Goal: Task Accomplishment & Management: Use online tool/utility

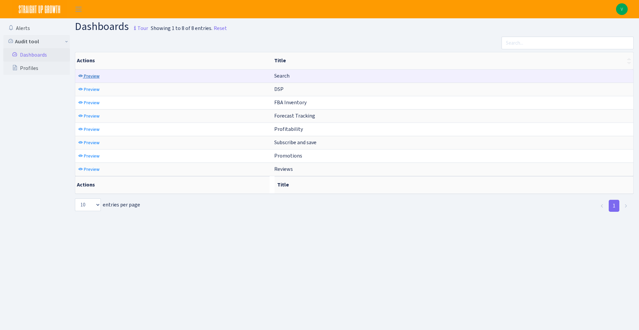
click at [97, 80] on link "Preview" at bounding box center [89, 76] width 25 height 10
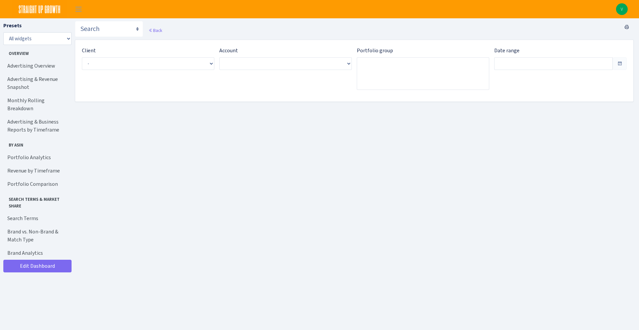
type input "Sep 3, 2025 - Oct 2, 2025"
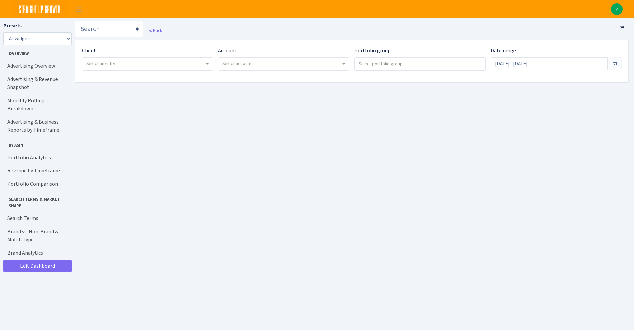
click at [100, 60] on span "Select an entry" at bounding box center [147, 64] width 131 height 13
select select "299"
select select
click at [247, 62] on span "Select account..." at bounding box center [238, 63] width 32 height 6
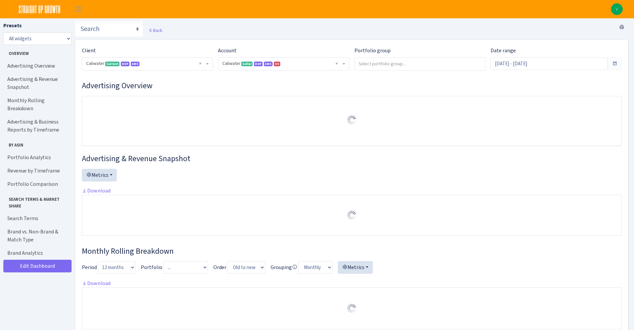
select select "2163412456851712"
click at [269, 57] on div "Account ) Select account... Caliwater <span class="badge badge-success">Seller<…" at bounding box center [283, 59] width 131 height 24
click at [622, 68] on div "Date range Sep 6, 2025 - Oct 5, 2025" at bounding box center [556, 61] width 141 height 29
click at [616, 66] on span at bounding box center [614, 63] width 5 height 5
click at [591, 60] on input "[DATE] - [DATE]" at bounding box center [549, 63] width 117 height 13
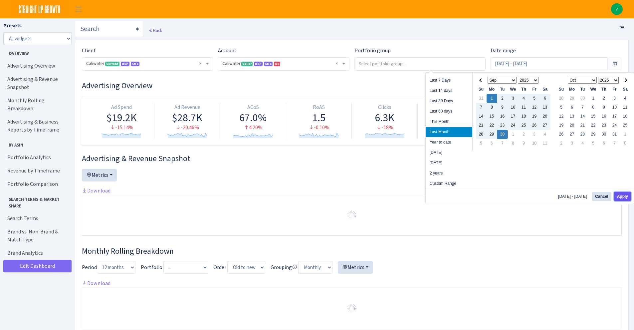
click at [624, 198] on button "Apply" at bounding box center [622, 196] width 17 height 9
type input "[DATE] - [DATE]"
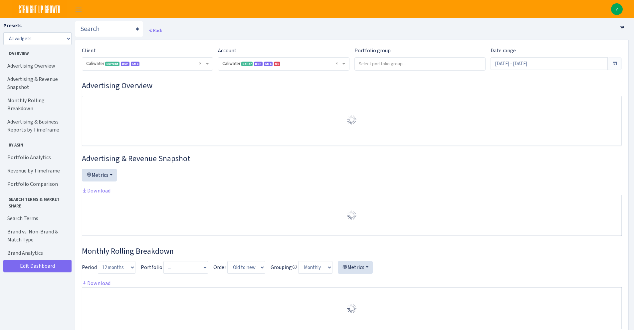
select select "2163412456851712"
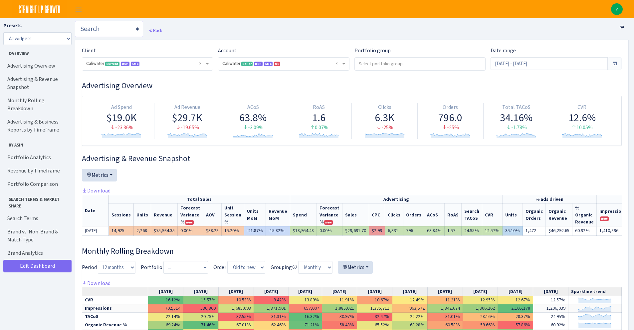
click at [116, 33] on select "Search DSP FBA Inventory Forecast Tracking Profitability Subscribe and save Pro…" at bounding box center [109, 29] width 68 height 16
select select "https://straightupgrowth.com/admin/dashboard/7/show"
click at [75, 21] on select "Search DSP FBA Inventory Forecast Tracking Profitability Subscribe and save Pro…" at bounding box center [109, 29] width 68 height 16
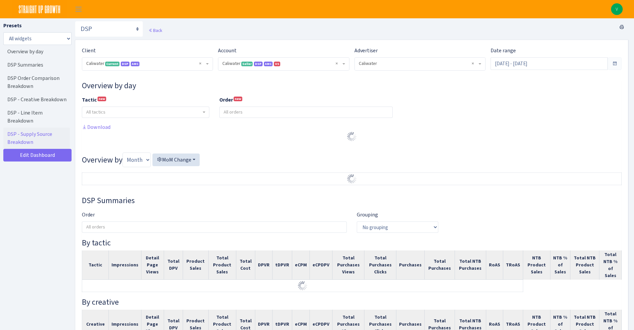
select select "2163412456851712"
select select "576623515535217095"
select select
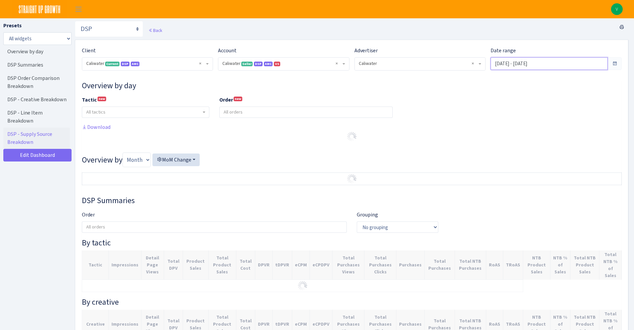
click at [569, 67] on input "Sep 6, 2025 - Oct 5, 2025" at bounding box center [549, 63] width 117 height 13
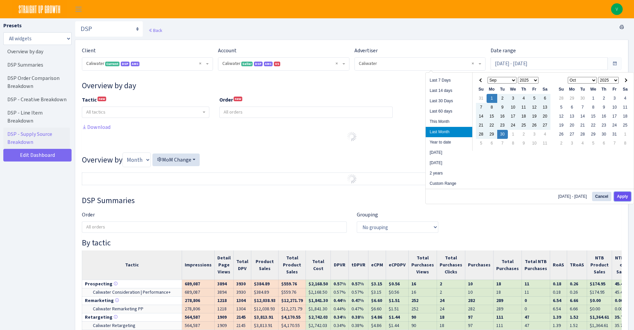
click at [627, 195] on button "Apply" at bounding box center [622, 196] width 17 height 9
type input "[DATE] - [DATE]"
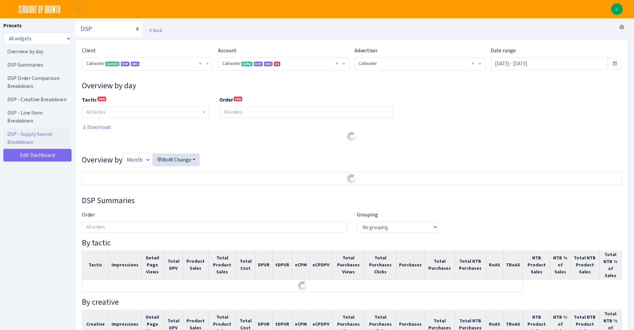
select select "2163412456851712"
select select "576623515535217095"
select select
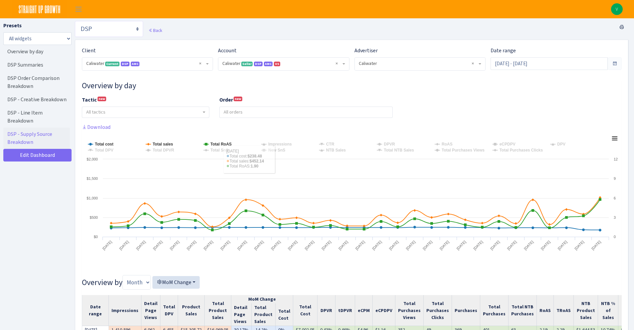
click at [132, 30] on select "Search DSP FBA Inventory Forecast Tracking Profitability Subscribe and save Pro…" at bounding box center [109, 29] width 68 height 16
click at [120, 33] on select "Search DSP FBA Inventory Forecast Tracking Profitability Subscribe and save Pro…" at bounding box center [109, 29] width 68 height 16
select select "https://straightupgrowth.com/admin/dashboard/21/show"
click at [75, 21] on select "Search DSP FBA Inventory Forecast Tracking Profitability Subscribe and save Pro…" at bounding box center [109, 29] width 68 height 16
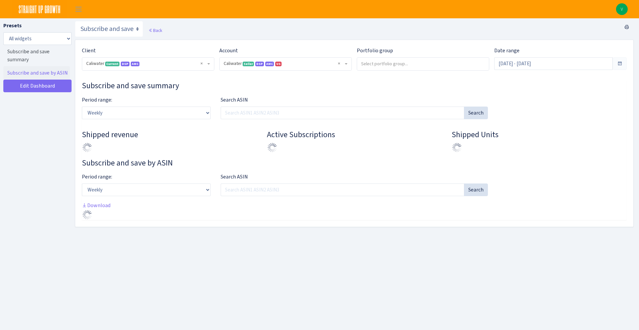
select select "2163412456851712"
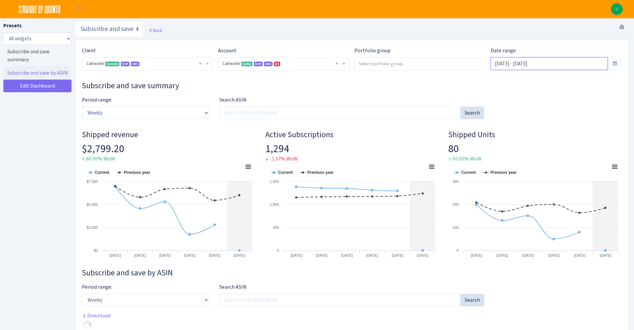
click at [534, 68] on input "[DATE] - [DATE]" at bounding box center [549, 63] width 117 height 13
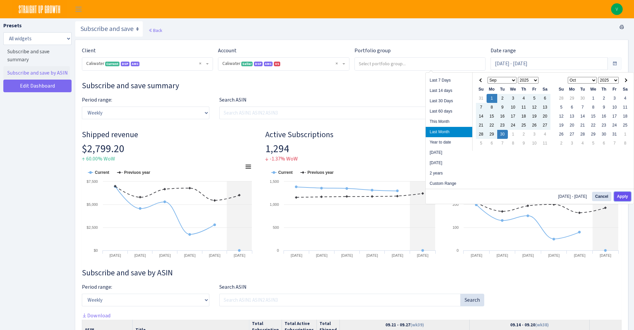
click at [621, 192] on button "Apply" at bounding box center [622, 196] width 17 height 9
type input "[DATE] - [DATE]"
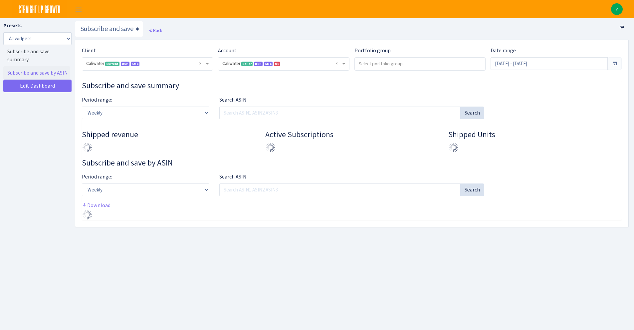
select select "2163412456851712"
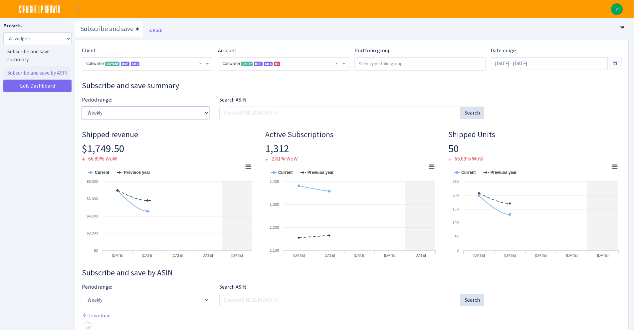
click at [188, 113] on select "Weekly Monthly Quarterly Yearly" at bounding box center [146, 113] width 128 height 13
select select "monthly"
click at [82, 107] on select "Weekly Monthly Quarterly Yearly" at bounding box center [146, 113] width 128 height 13
